Goal: Information Seeking & Learning: Learn about a topic

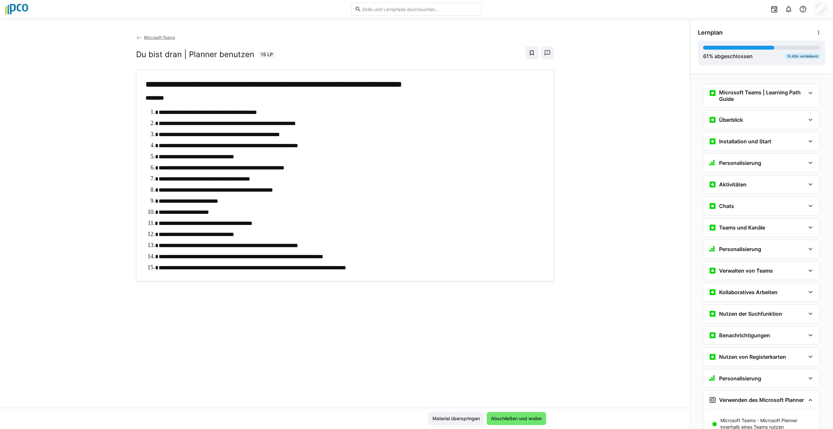
scroll to position [213, 0]
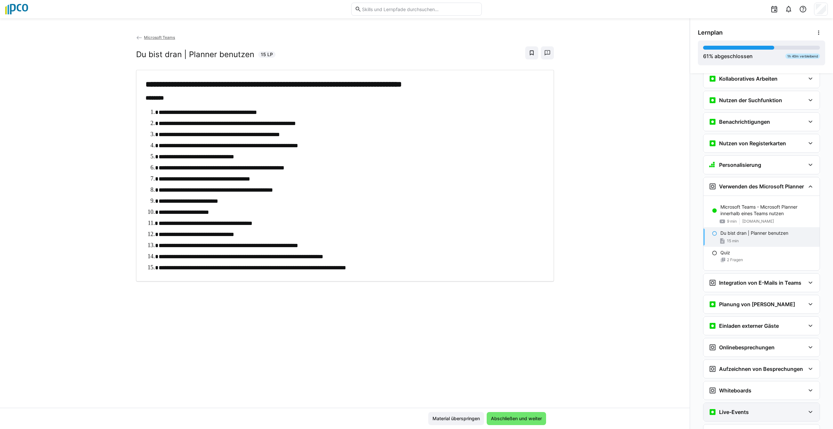
click at [808, 408] on eds-icon at bounding box center [810, 412] width 8 height 8
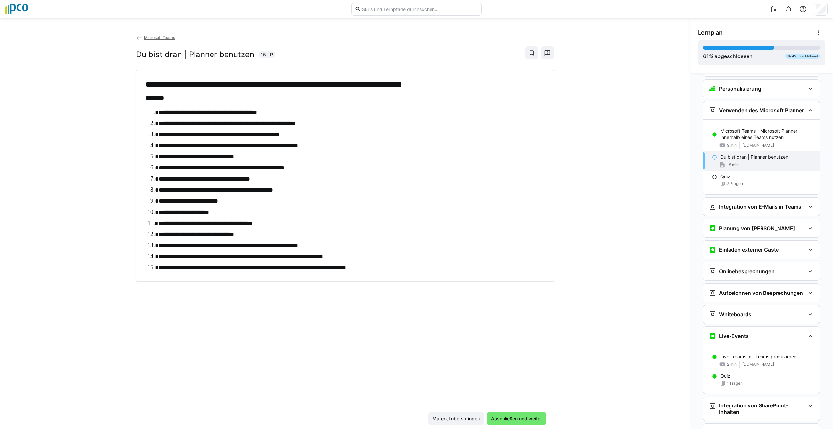
scroll to position [323, 0]
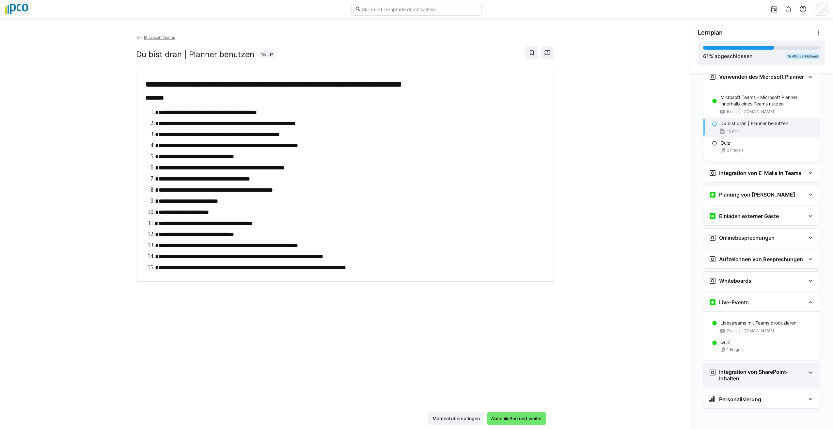
click at [748, 374] on h3 "Integration von SharePoint-Inhalten" at bounding box center [762, 374] width 86 height 13
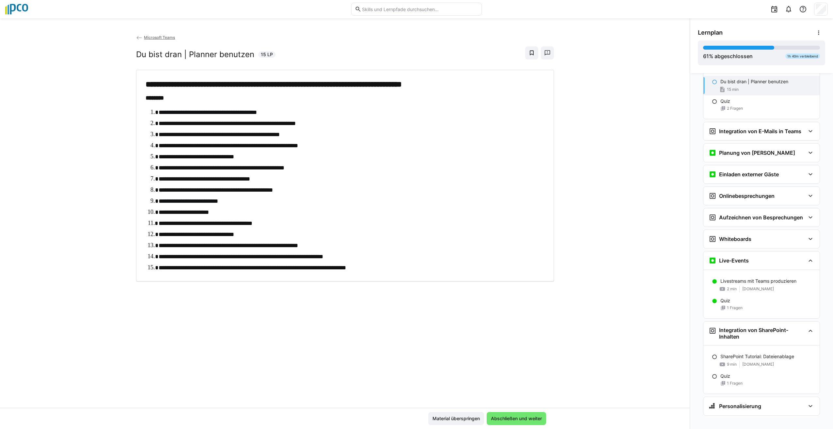
scroll to position [372, 0]
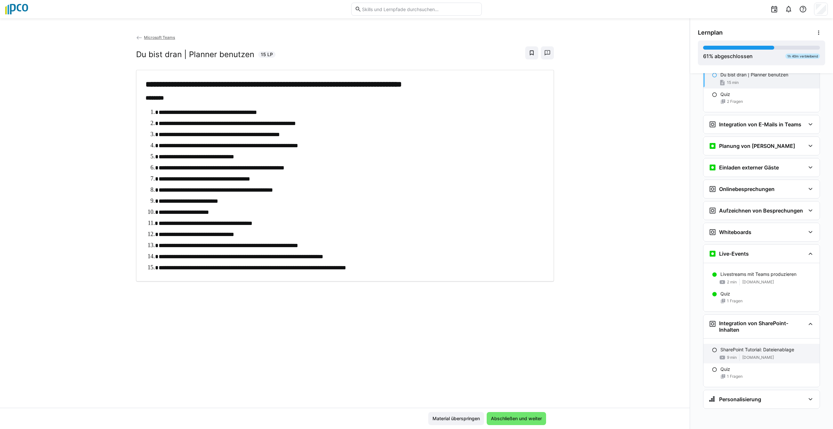
click at [712, 348] on eds-icon at bounding box center [714, 349] width 5 height 5
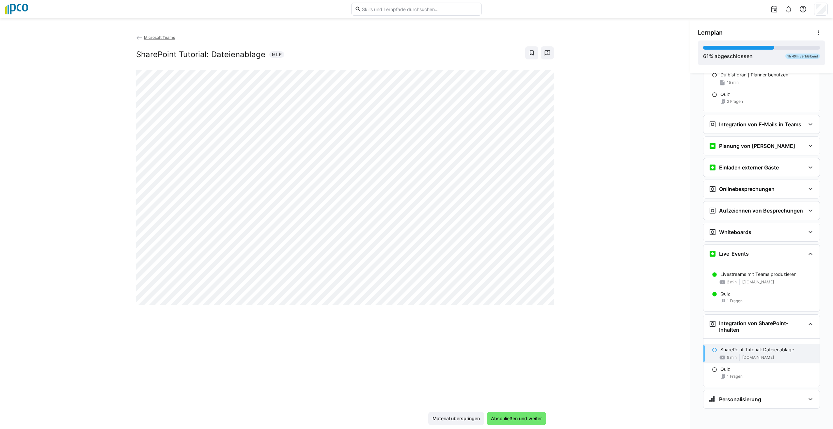
click at [713, 349] on eds-icon at bounding box center [714, 349] width 5 height 5
click at [712, 347] on eds-icon at bounding box center [714, 349] width 5 height 5
click at [712, 350] on eds-icon at bounding box center [714, 349] width 5 height 5
click at [712, 368] on eds-icon at bounding box center [714, 369] width 5 height 5
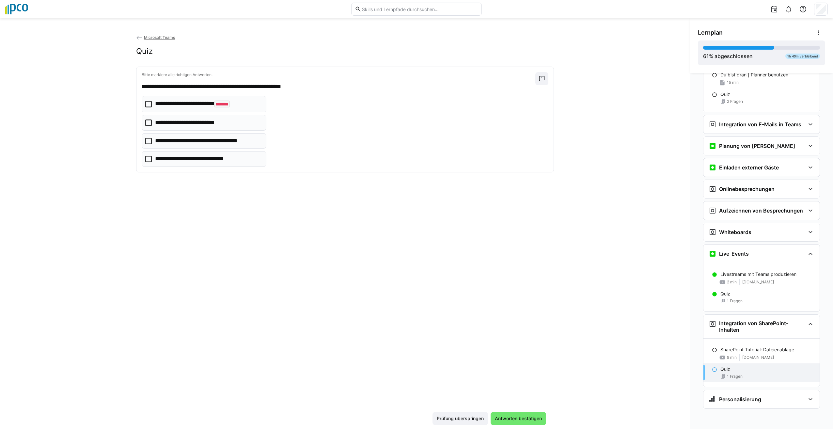
click at [149, 159] on icon at bounding box center [148, 159] width 7 height 7
click at [515, 416] on span "Antworten bestätigen" at bounding box center [518, 418] width 49 height 7
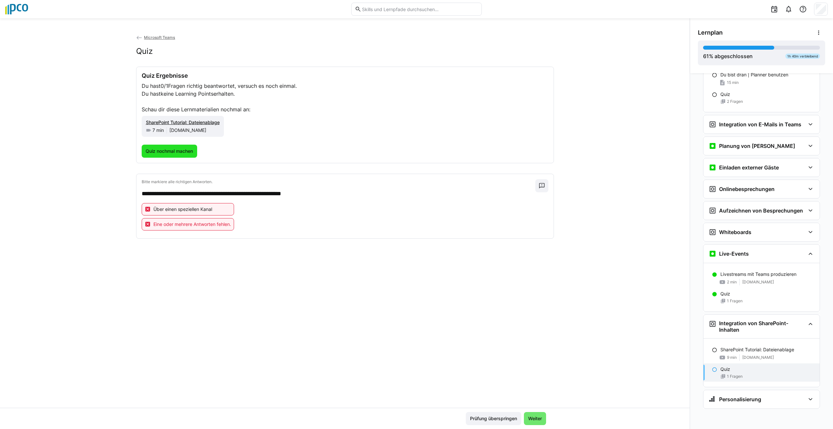
click at [166, 151] on span "Quiz nochmal machen" at bounding box center [169, 151] width 49 height 7
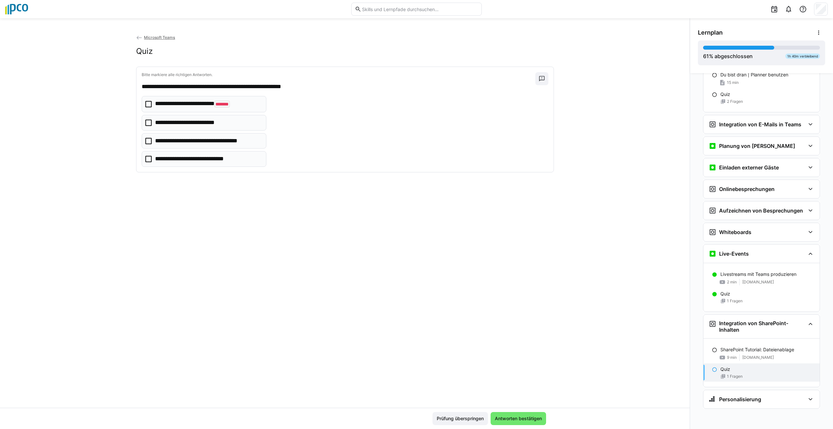
click at [145, 122] on icon at bounding box center [148, 122] width 7 height 7
click at [145, 141] on icon at bounding box center [148, 141] width 7 height 7
click at [146, 139] on icon at bounding box center [148, 141] width 7 height 7
click at [504, 420] on span "Antworten bestätigen" at bounding box center [518, 418] width 49 height 7
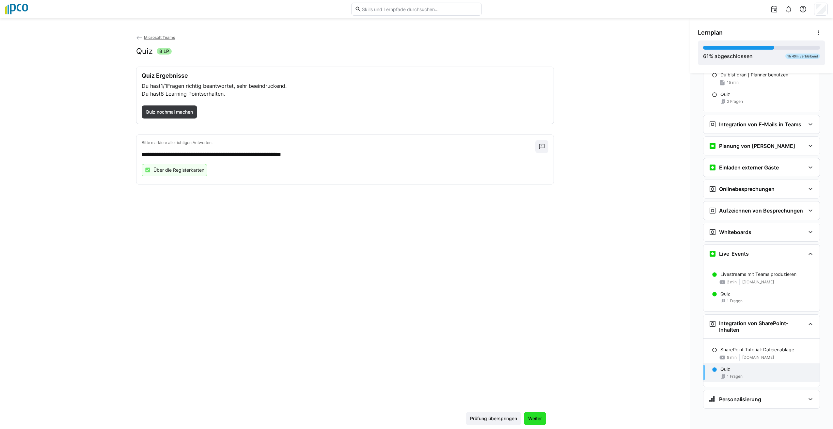
click at [536, 417] on span "Weiter" at bounding box center [535, 418] width 16 height 7
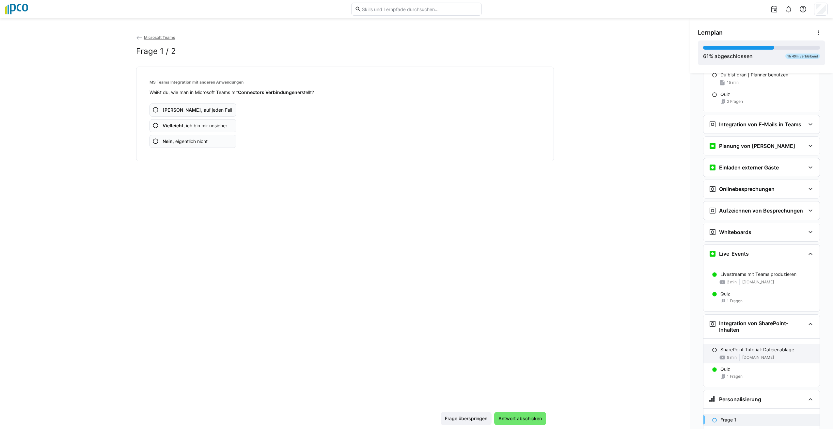
click at [712, 348] on eds-icon at bounding box center [714, 349] width 5 height 5
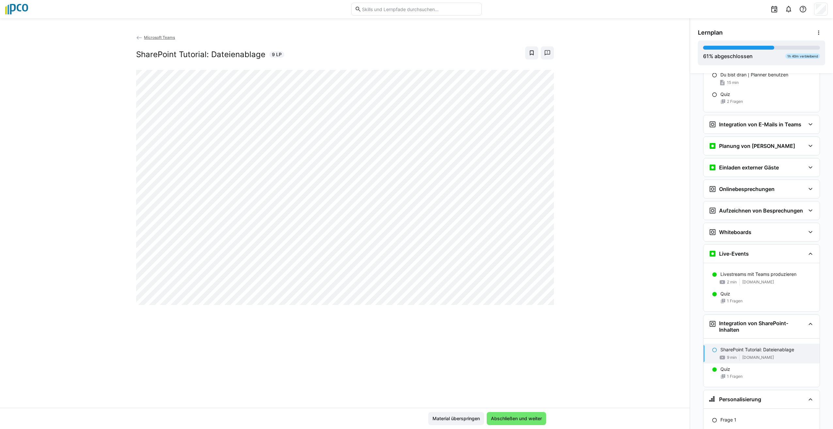
scroll to position [418, 0]
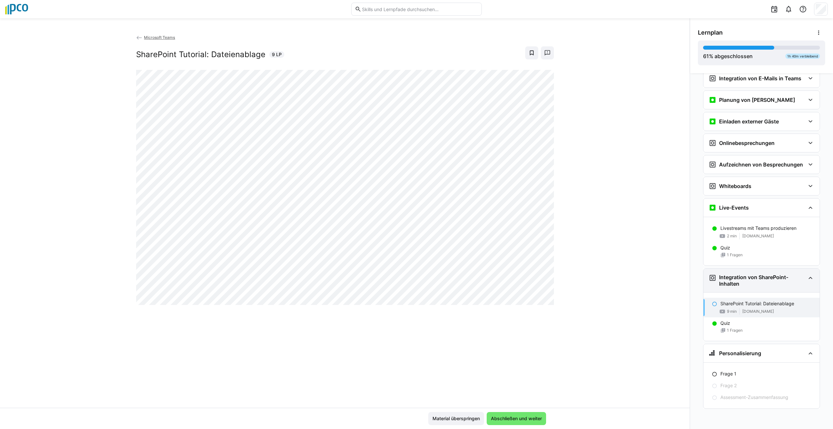
click at [808, 277] on eds-icon at bounding box center [810, 278] width 8 height 8
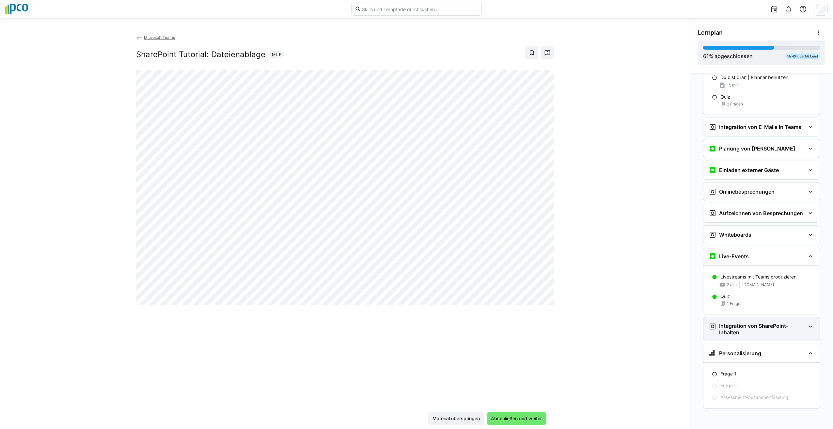
scroll to position [369, 0]
click at [651, 384] on div "Microsoft Teams SharePoint Tutorial: Dateienablage 9 LP" at bounding box center [344, 221] width 689 height 374
click at [810, 354] on eds-icon at bounding box center [810, 353] width 8 height 8
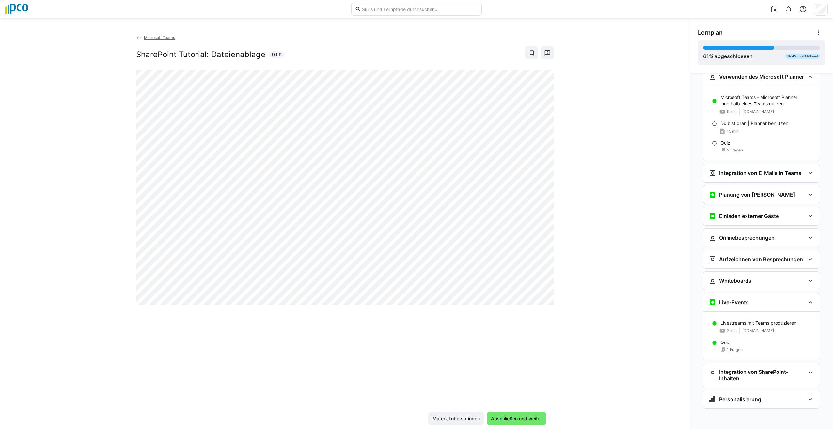
scroll to position [323, 0]
click at [712, 124] on eds-icon at bounding box center [714, 123] width 5 height 5
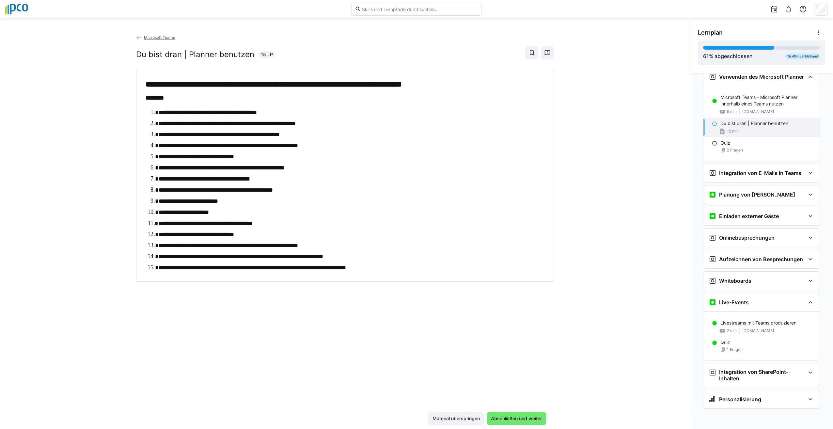
scroll to position [317, 0]
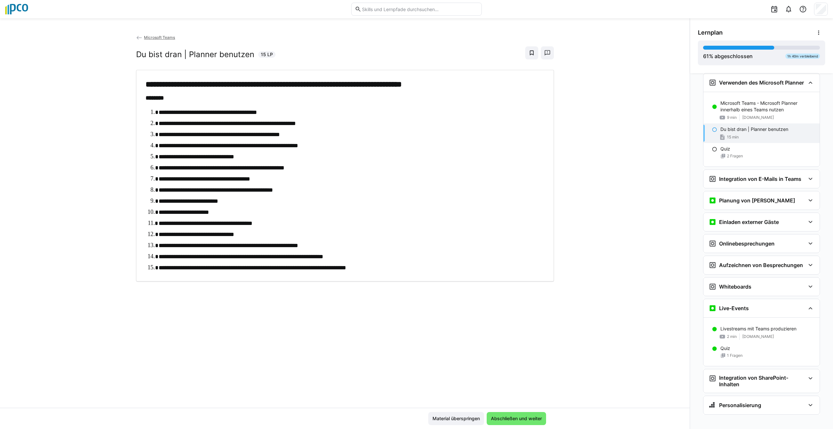
click at [733, 127] on p "Du bist dran | Planner benutzen" at bounding box center [754, 129] width 68 height 7
click at [492, 412] on span "Abschließen und weiter" at bounding box center [515, 418] width 59 height 13
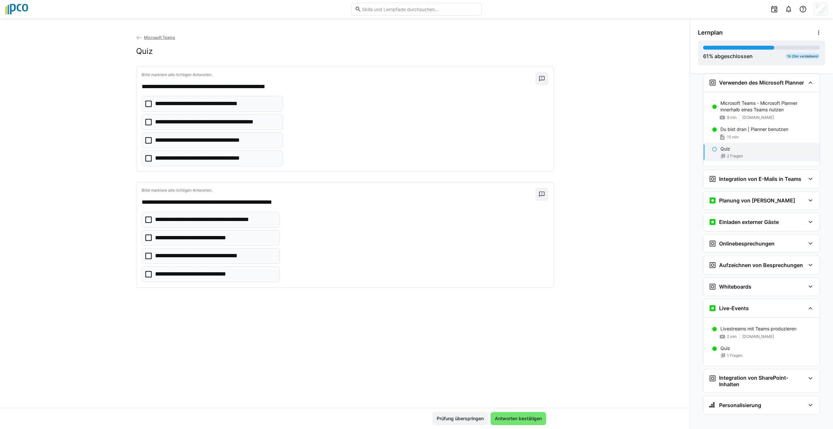
click at [142, 102] on eds-checkbox "**********" at bounding box center [212, 104] width 141 height 16
click at [146, 122] on icon at bounding box center [148, 122] width 7 height 7
click at [146, 237] on icon at bounding box center [148, 237] width 7 height 7
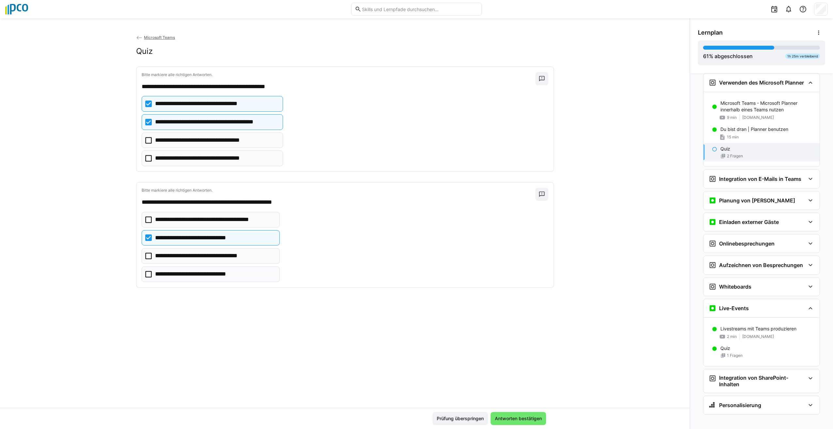
click at [143, 235] on eds-checkbox "**********" at bounding box center [211, 238] width 138 height 16
click at [145, 253] on icon at bounding box center [148, 256] width 7 height 7
click at [145, 275] on icon at bounding box center [148, 274] width 7 height 7
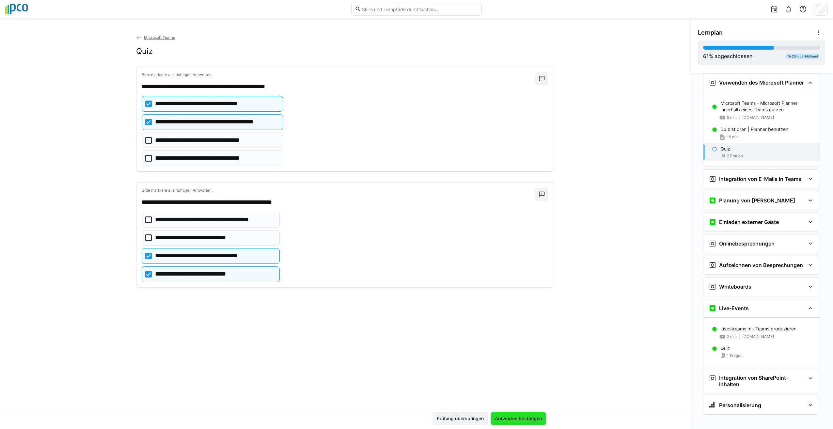
click at [509, 423] on span "Antworten bestätigen" at bounding box center [517, 418] width 55 height 13
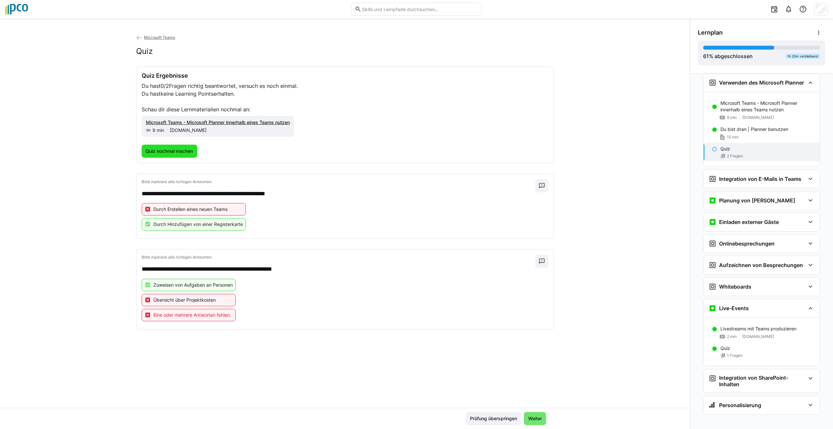
click at [157, 148] on span "Quiz nochmal machen" at bounding box center [169, 151] width 49 height 7
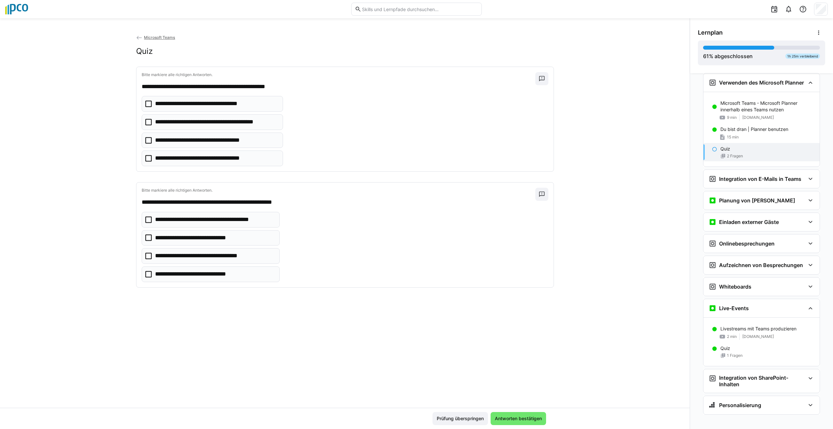
click at [145, 121] on icon at bounding box center [148, 122] width 7 height 7
click at [143, 219] on eds-checkbox "**********" at bounding box center [211, 220] width 138 height 16
click at [143, 255] on eds-checkbox "**********" at bounding box center [211, 256] width 138 height 16
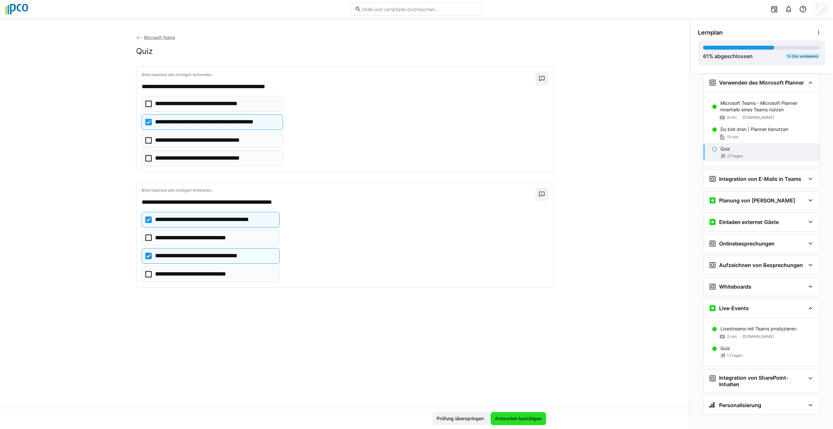
click at [508, 417] on span "Antworten bestätigen" at bounding box center [518, 418] width 49 height 7
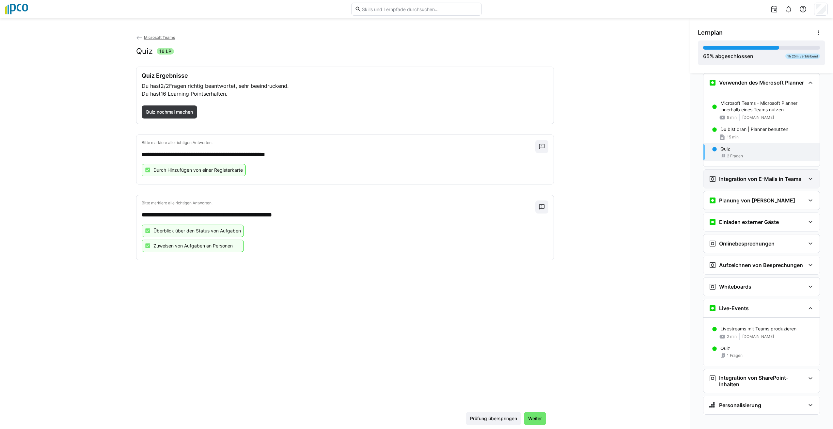
click at [811, 178] on div "Integration von E-Mails in Teams" at bounding box center [761, 179] width 116 height 18
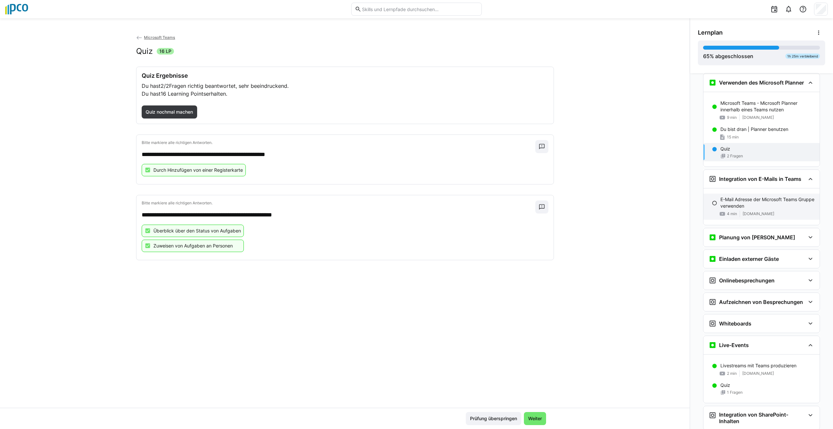
click at [743, 200] on p "E-Mail Adresse der Microsoft Teams Gruppe verwenden" at bounding box center [767, 202] width 94 height 13
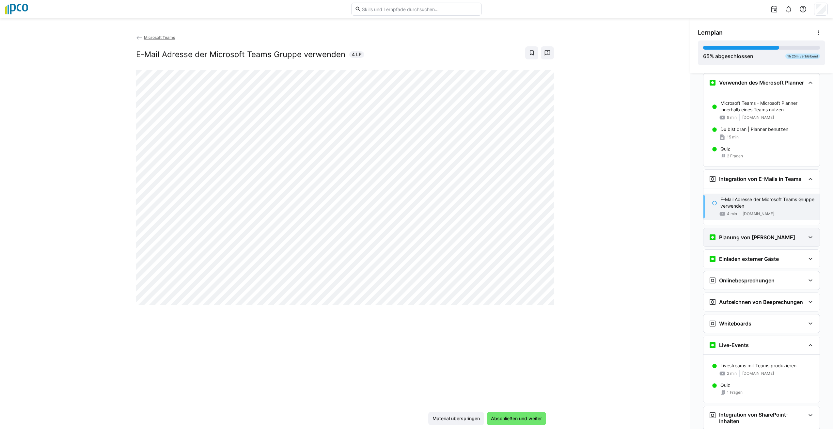
scroll to position [360, 0]
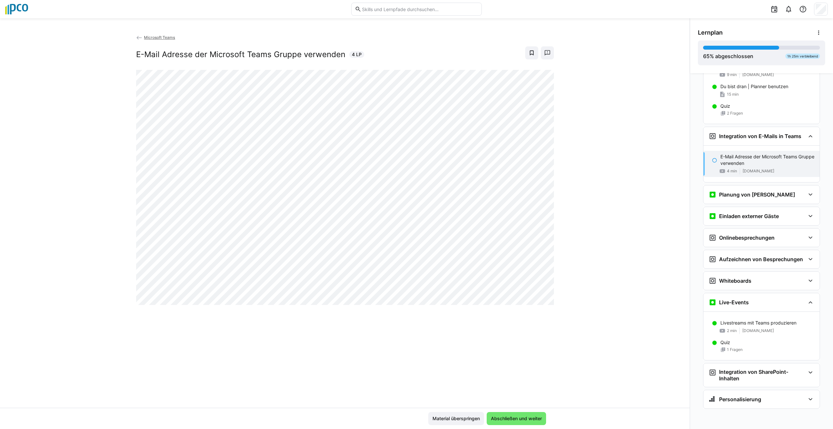
click at [559, 73] on div "Microsoft Teams E-Mail Adresse der Microsoft Teams Gruppe verwenden 4 LP" at bounding box center [344, 221] width 689 height 374
click at [784, 367] on div "Integration von SharePoint-Inhalten" at bounding box center [761, 374] width 116 height 23
click at [708, 397] on div "SharePoint Tutorial: Dateienablage 9 min [DOMAIN_NAME]" at bounding box center [761, 402] width 116 height 20
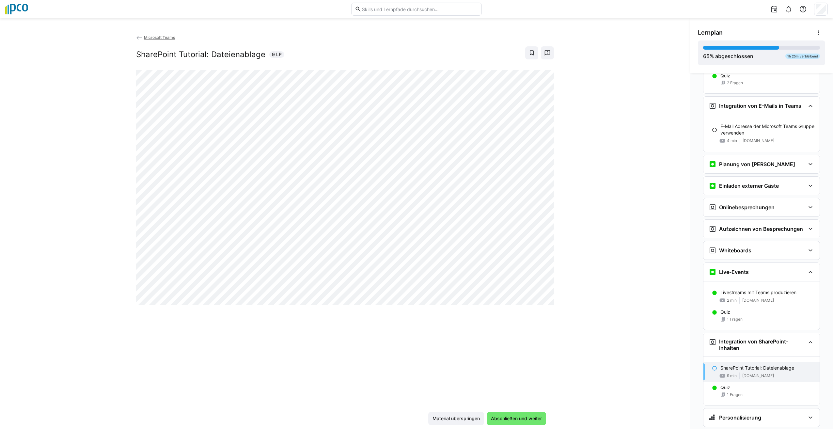
scroll to position [408, 0]
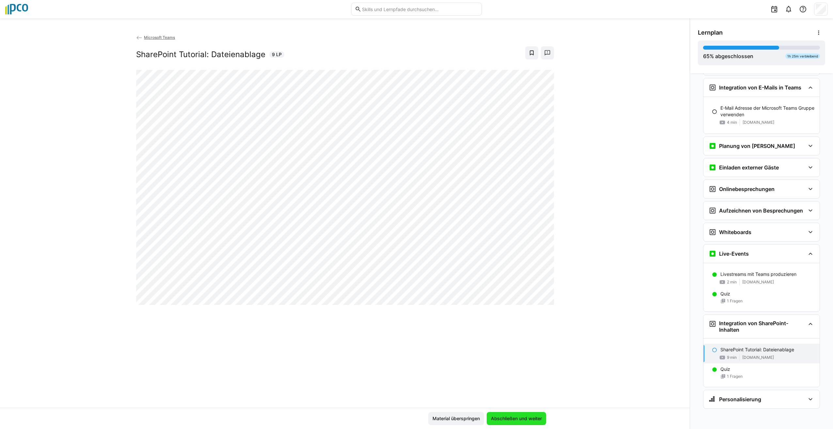
click at [509, 414] on span "Abschließen und weiter" at bounding box center [515, 418] width 59 height 13
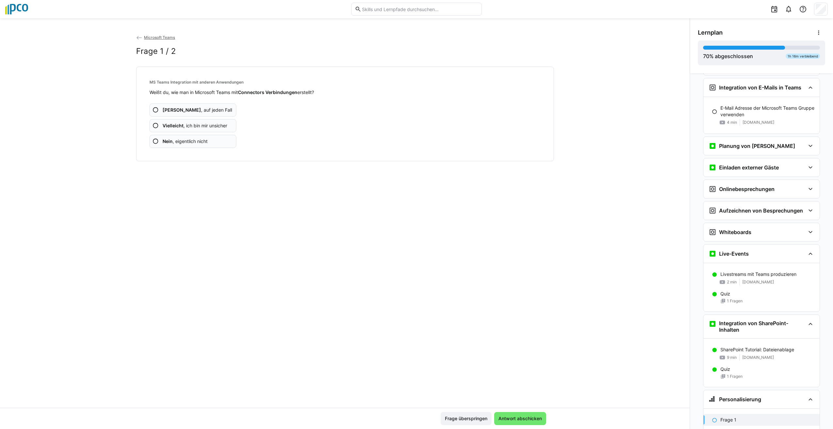
click at [154, 140] on eds-icon at bounding box center [155, 141] width 7 height 7
click at [536, 421] on span "Antwort abschicken" at bounding box center [519, 418] width 45 height 7
click at [154, 141] on eds-icon at bounding box center [155, 141] width 7 height 7
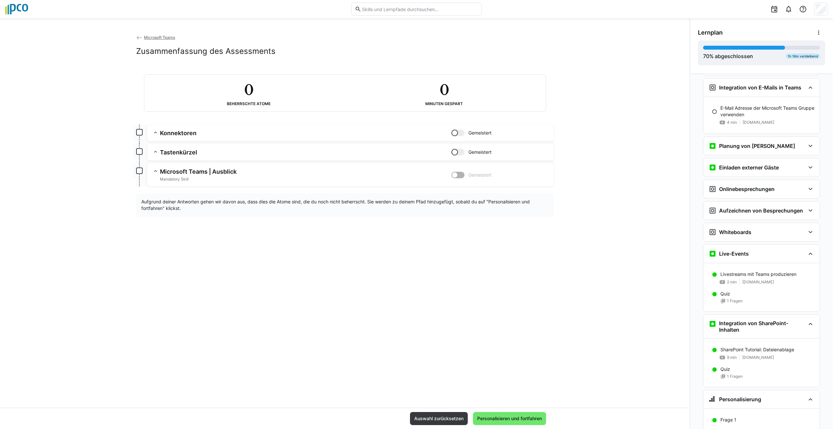
click at [155, 134] on eds-icon at bounding box center [155, 132] width 7 height 7
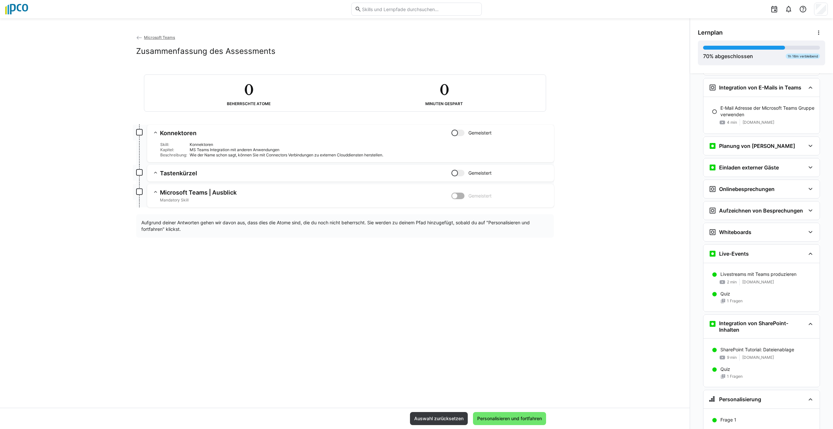
click at [155, 174] on eds-icon at bounding box center [155, 172] width 7 height 7
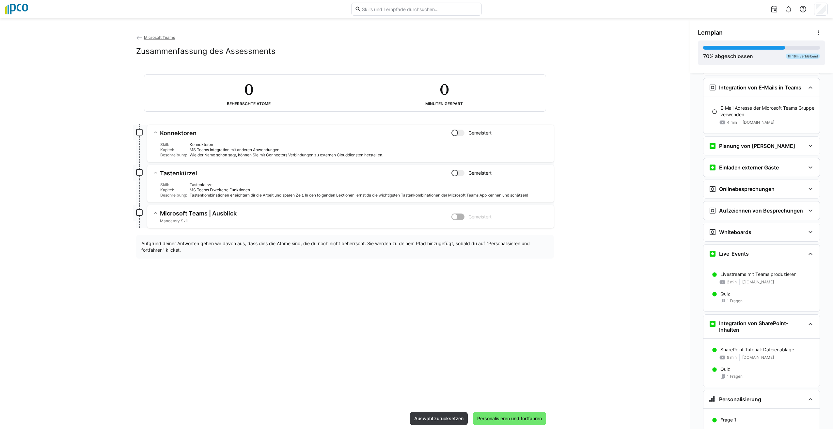
click at [176, 220] on span "Mandatory Skill" at bounding box center [305, 220] width 291 height 5
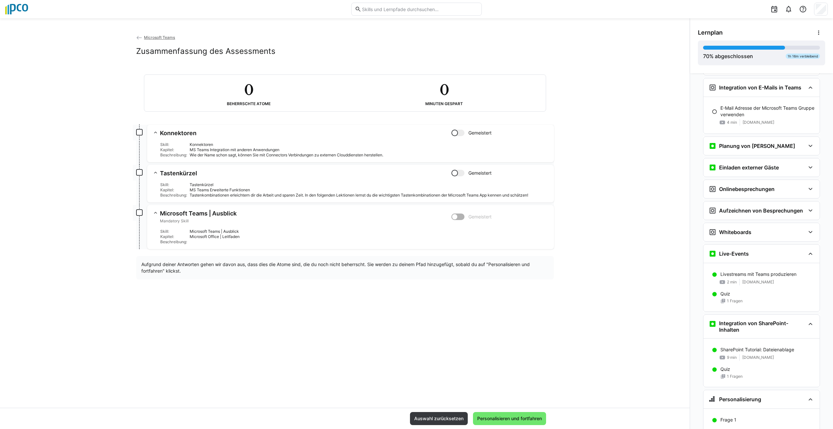
click at [453, 133] on div at bounding box center [454, 133] width 7 height 7
click at [226, 192] on div "Tastenkombinationen erleichtern dir die Arbeit und sparen Zeit. In den folgende…" at bounding box center [369, 194] width 359 height 5
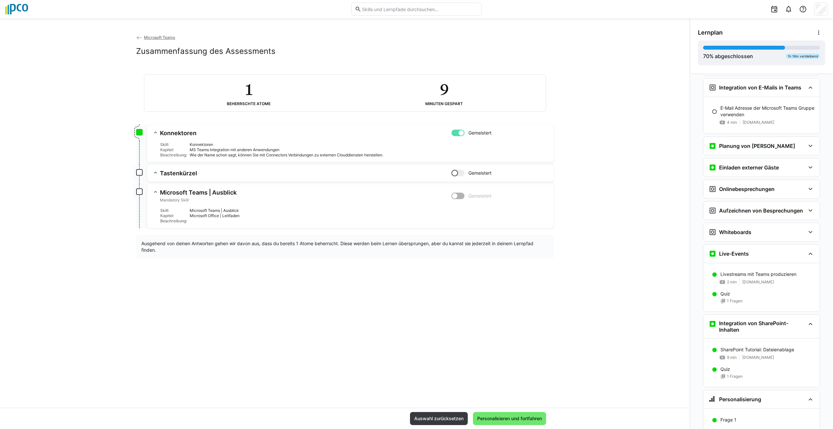
click at [160, 171] on h3 "Tastenkürzel" at bounding box center [305, 173] width 291 height 8
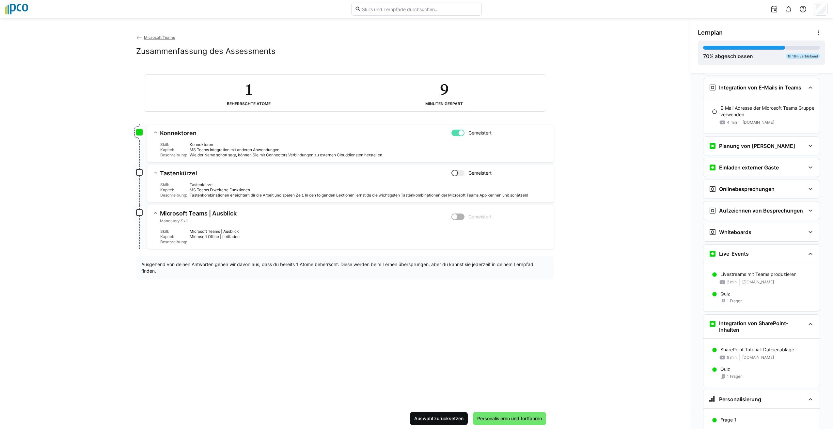
click at [429, 419] on span "Auswahl zurücksetzen" at bounding box center [438, 418] width 51 height 7
